Goal: Find contact information: Find contact information

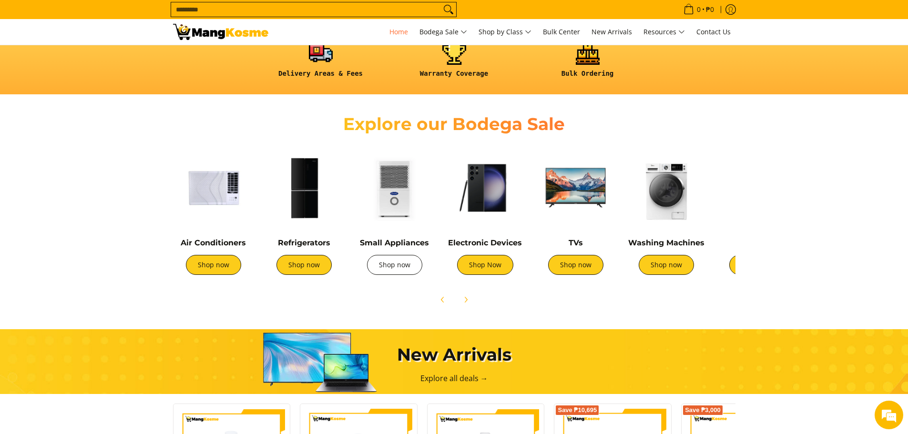
scroll to position [286, 0]
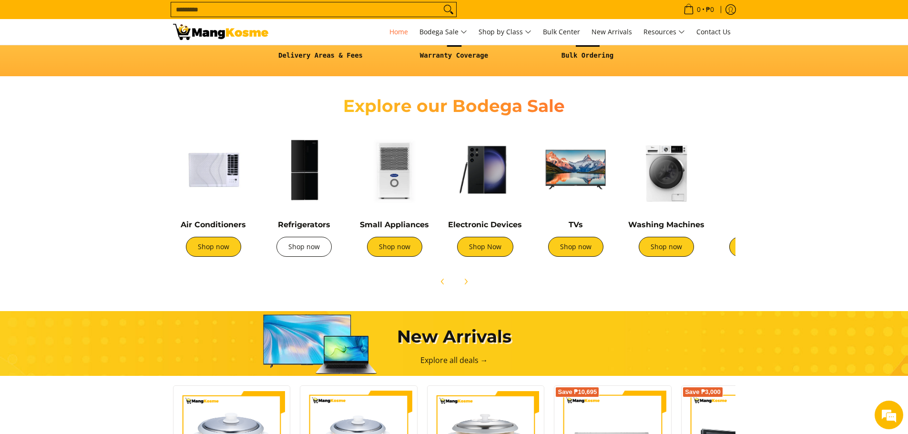
click at [302, 242] on link "Shop now" at bounding box center [304, 247] width 55 height 20
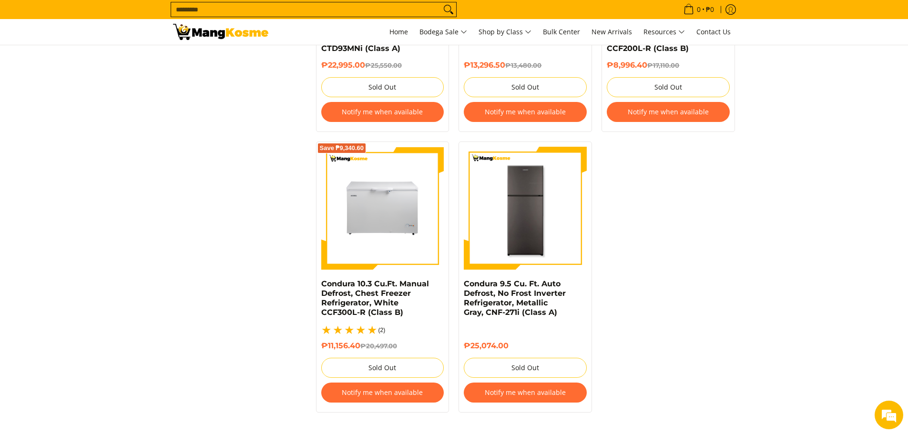
scroll to position [1955, 0]
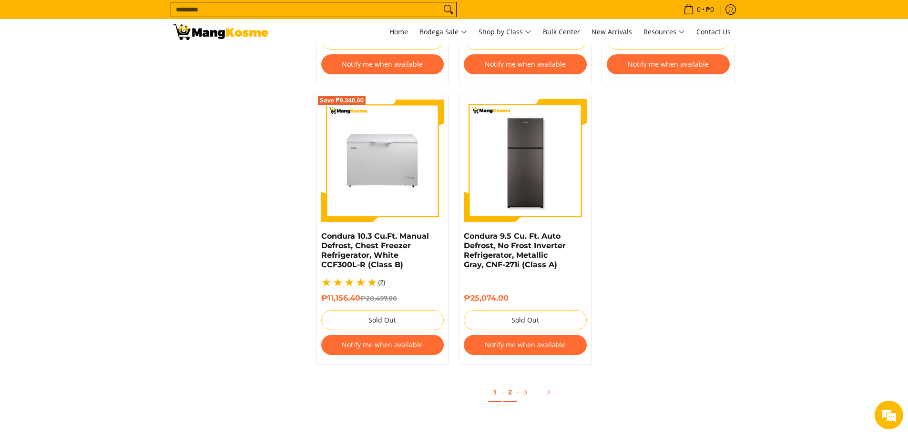
click at [509, 383] on link "2" at bounding box center [510, 393] width 13 height 20
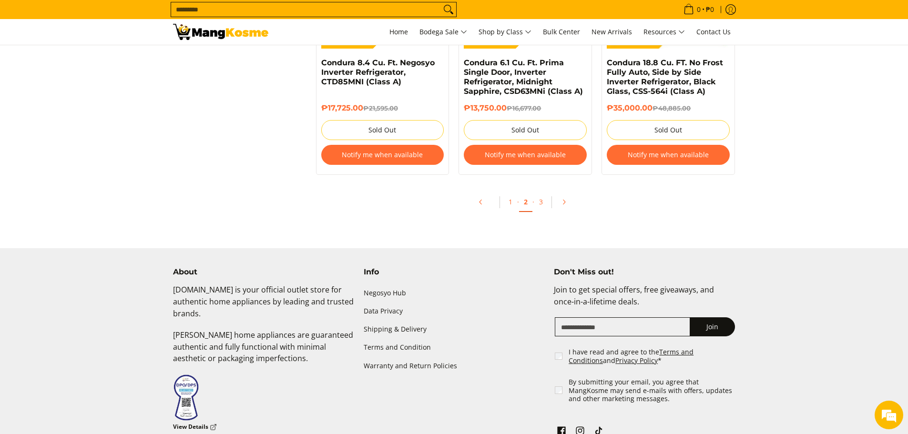
scroll to position [2146, 0]
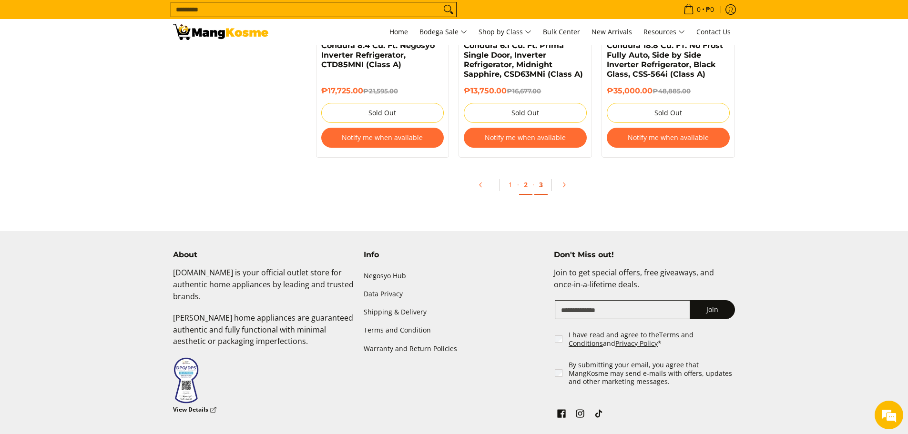
click at [539, 185] on link "3" at bounding box center [541, 185] width 13 height 20
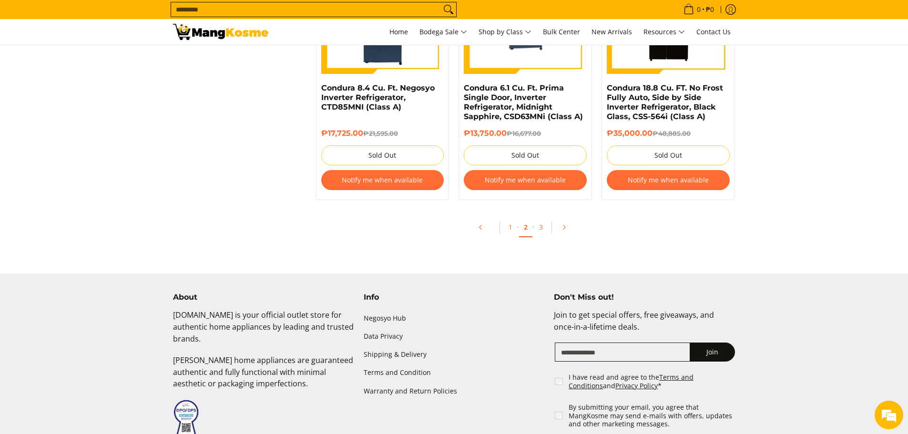
scroll to position [2146, 0]
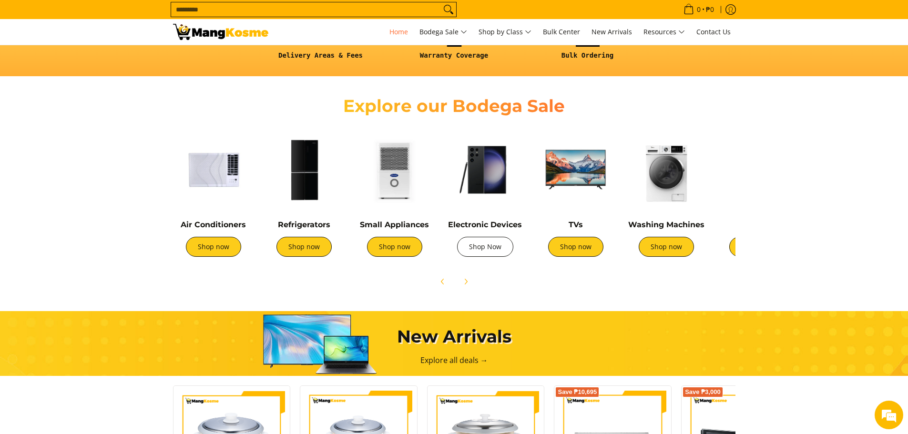
click at [492, 246] on link "Shop Now" at bounding box center [485, 247] width 56 height 20
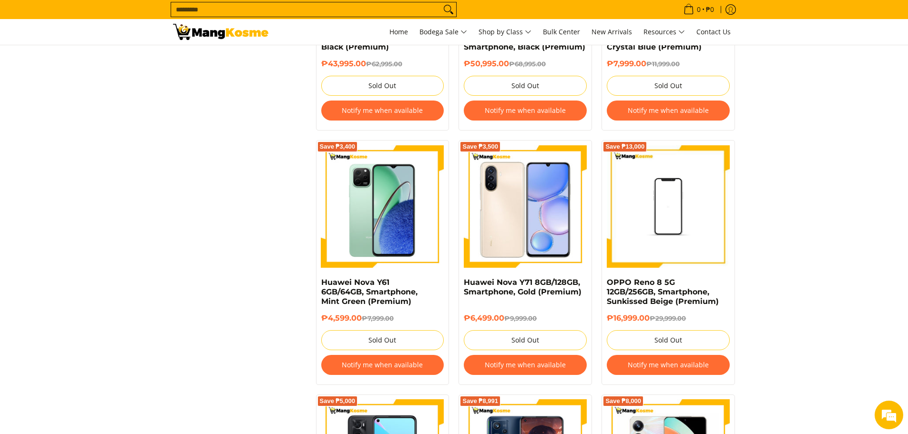
scroll to position [1097, 0]
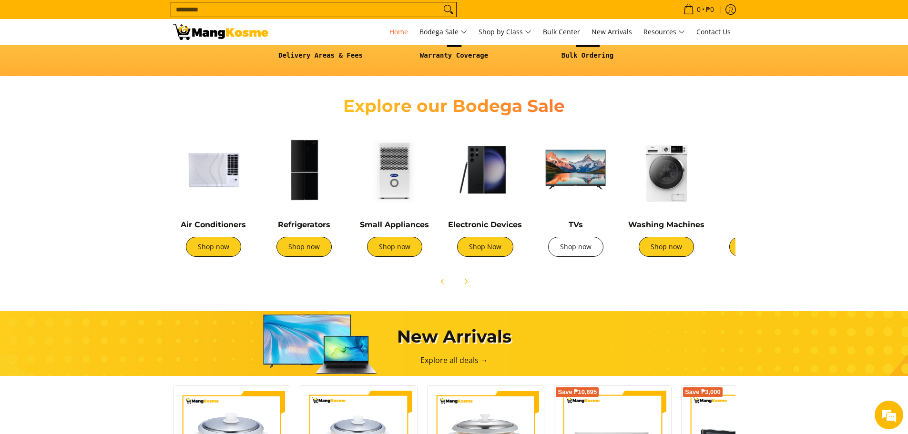
click at [580, 244] on link "Shop now" at bounding box center [575, 247] width 55 height 20
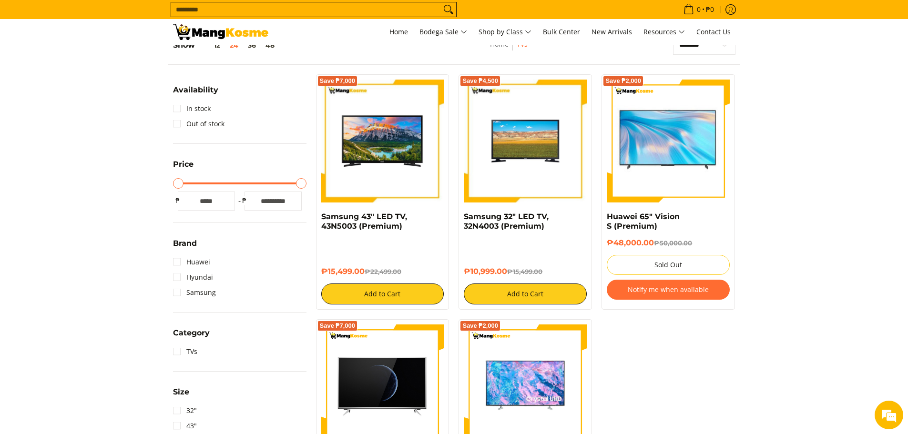
scroll to position [143, 0]
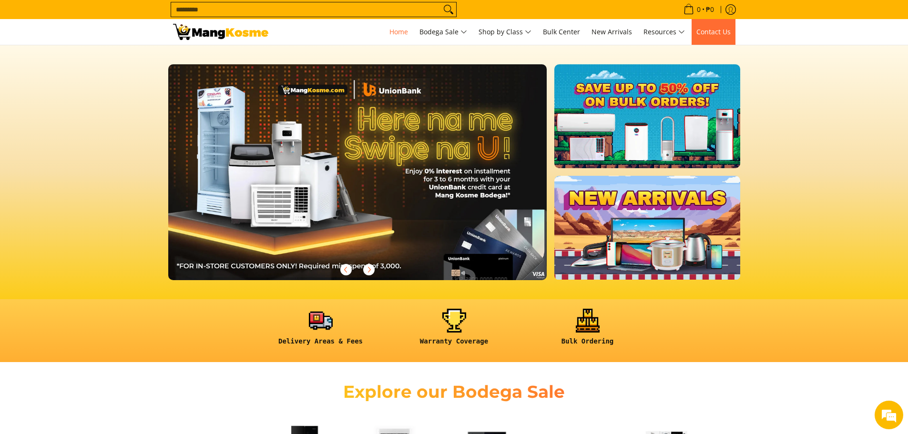
click at [723, 33] on span "Contact Us" at bounding box center [714, 31] width 34 height 9
